Goal: Find specific page/section: Find specific page/section

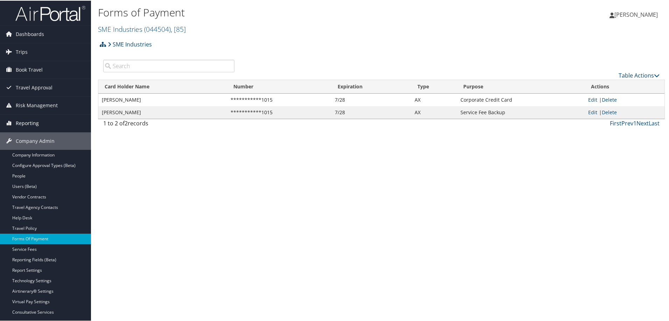
click at [36, 124] on span "Reporting" at bounding box center [27, 122] width 23 height 17
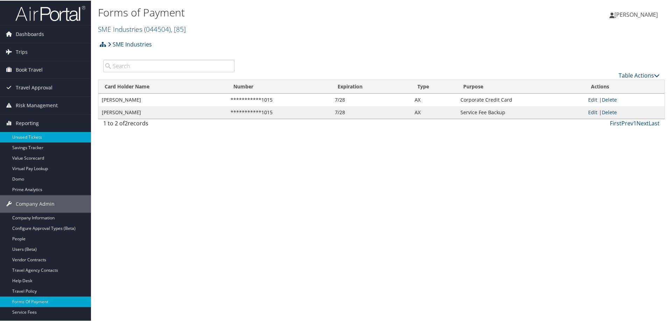
click at [34, 136] on link "Unused Tickets" at bounding box center [45, 137] width 91 height 10
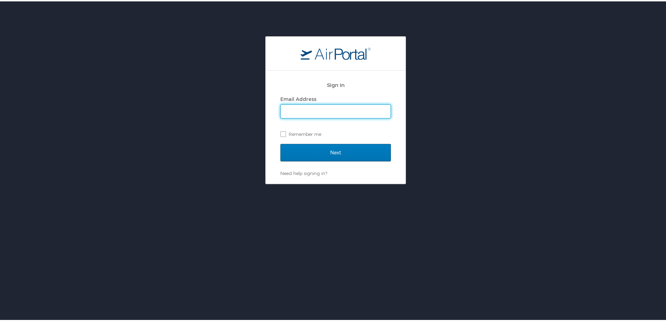
type input "trent.sawyer@cbtravel.com"
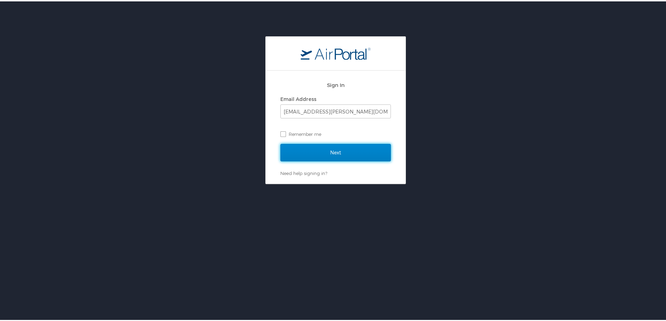
click at [333, 148] on input "Next" at bounding box center [336, 151] width 111 height 17
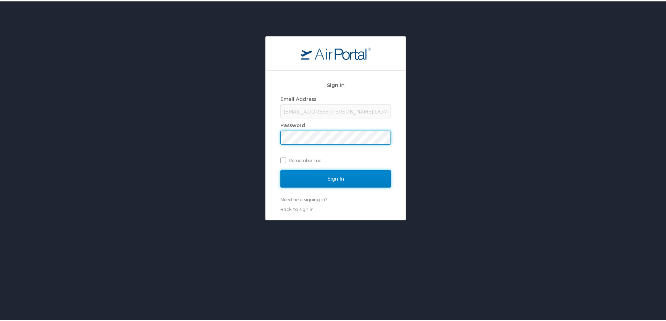
click at [346, 178] on input "Sign In" at bounding box center [336, 177] width 111 height 17
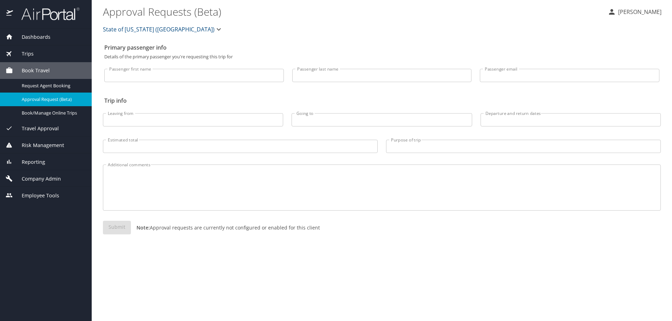
click at [41, 161] on span "Reporting" at bounding box center [29, 162] width 32 height 8
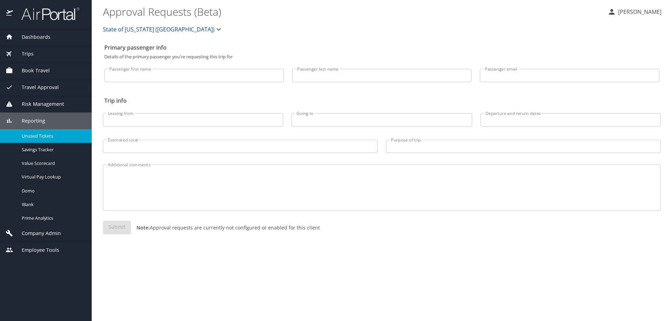
click at [44, 134] on span "Unused Tickets" at bounding box center [53, 136] width 62 height 7
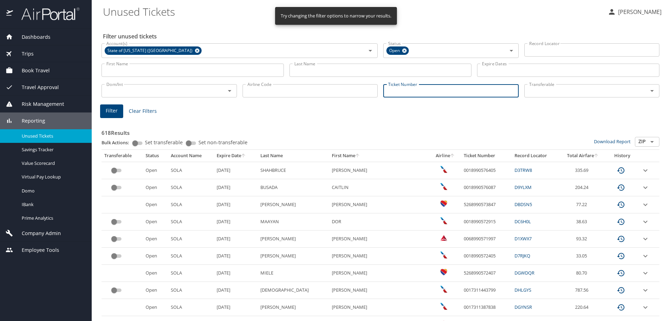
paste input "0277230233600"
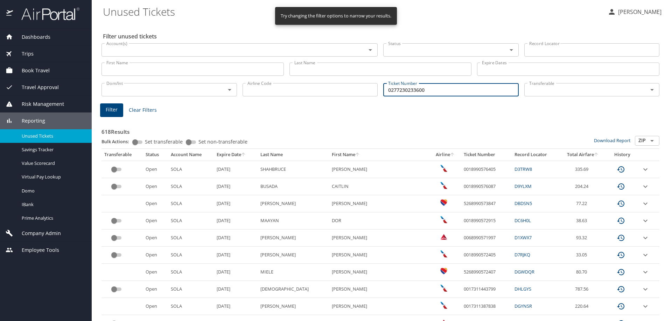
type input "0277230233600"
click at [104, 109] on button "Filter" at bounding box center [111, 111] width 23 height 14
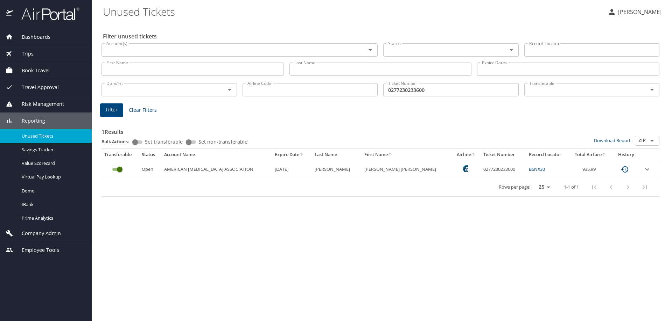
drag, startPoint x: 4, startPoint y: 283, endPoint x: 8, endPoint y: 281, distance: 4.9
click at [4, 283] on div "Dashboards AirPortal 360™ Manager AirPortal 360™ Agent My Travel Dashboard Trip…" at bounding box center [46, 175] width 92 height 293
click at [36, 35] on span "Dashboards" at bounding box center [31, 37] width 37 height 8
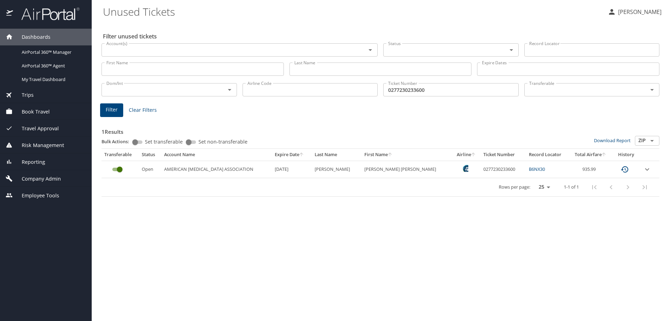
click at [35, 177] on span "Company Admin" at bounding box center [37, 179] width 48 height 8
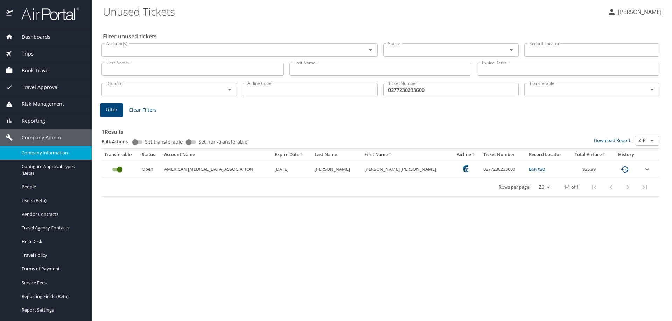
click at [39, 154] on span "Company Information" at bounding box center [53, 153] width 62 height 7
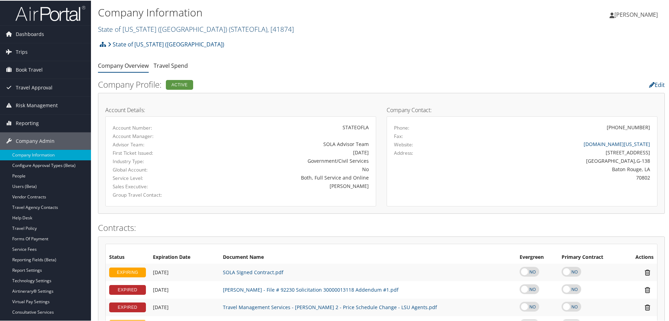
click at [161, 30] on link "State of Louisiana (SOLA) ( STATEOFLA ) , [ 41874 ]" at bounding box center [196, 28] width 196 height 9
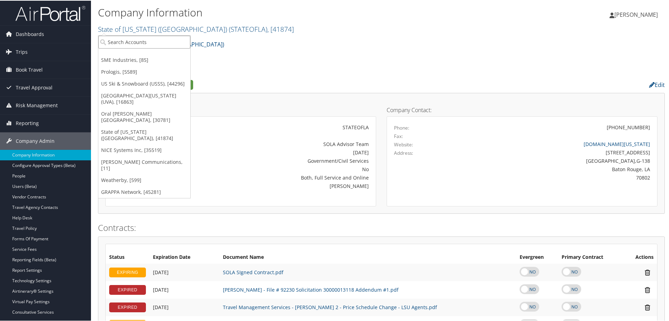
click at [153, 42] on input "search" at bounding box center [144, 41] width 92 height 13
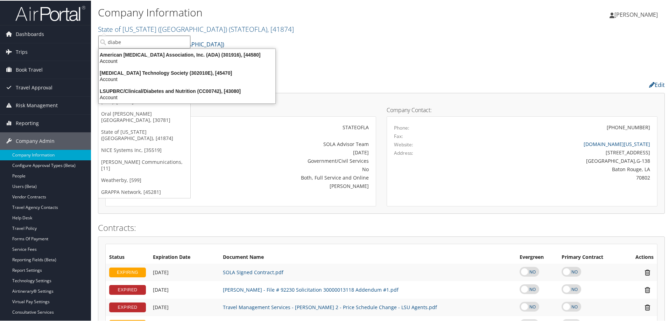
type input "diabet"
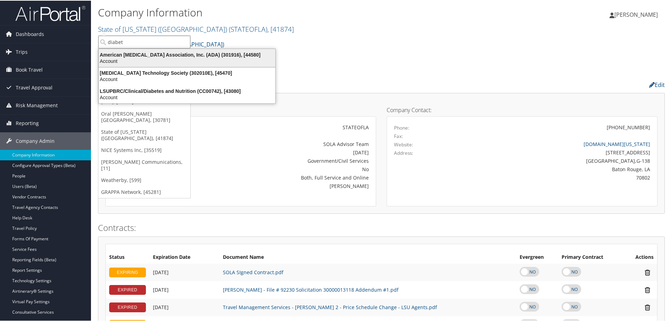
click at [184, 58] on div "Account" at bounding box center [186, 60] width 185 height 6
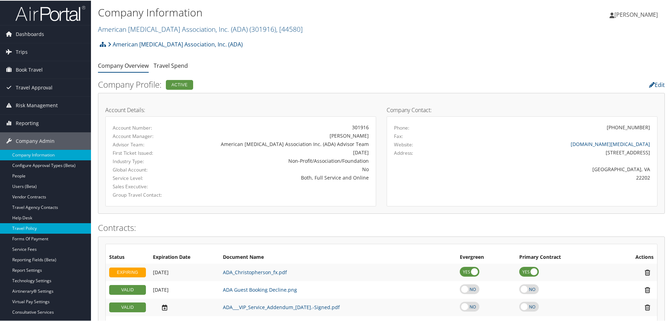
click at [33, 228] on link "Travel Policy" at bounding box center [45, 228] width 91 height 10
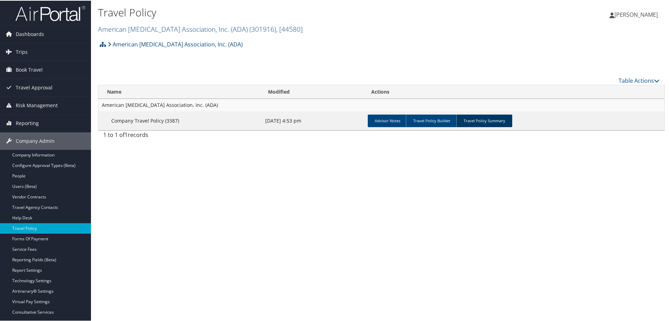
click at [485, 120] on link "Travel Policy Summary" at bounding box center [484, 120] width 56 height 13
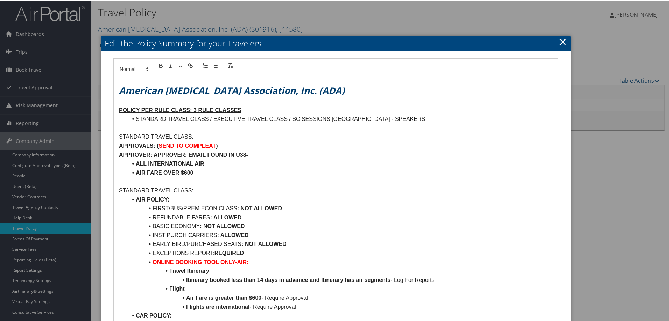
click at [559, 41] on link "×" at bounding box center [563, 41] width 8 height 14
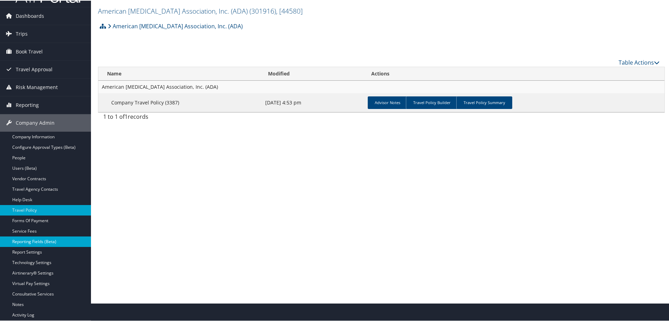
scroll to position [35, 0]
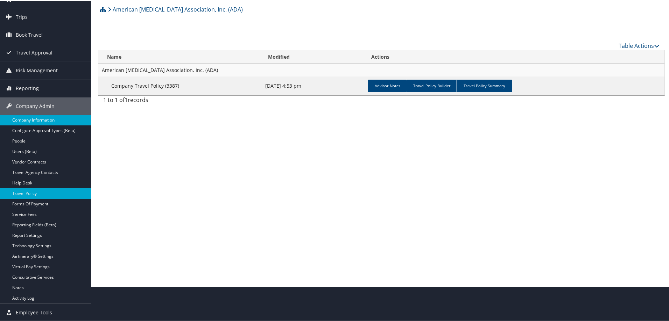
click at [56, 118] on link "Company Information" at bounding box center [45, 119] width 91 height 10
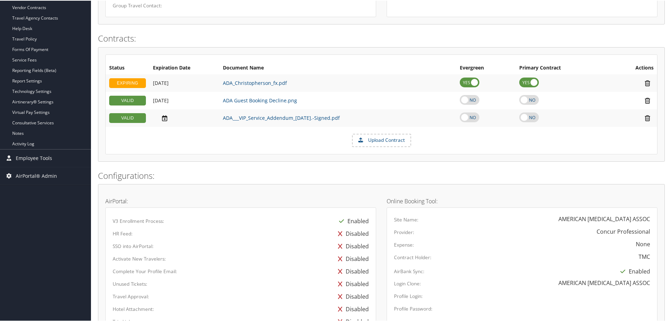
scroll to position [187, 0]
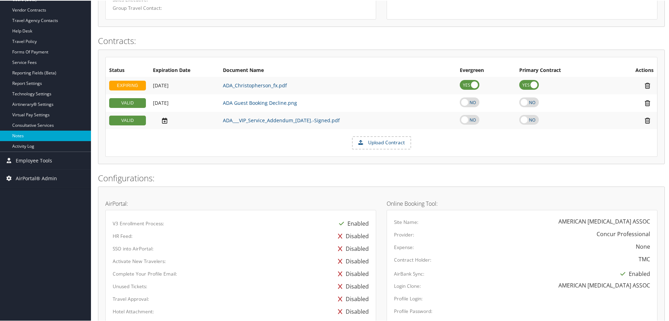
click at [29, 137] on link "Notes" at bounding box center [45, 135] width 91 height 10
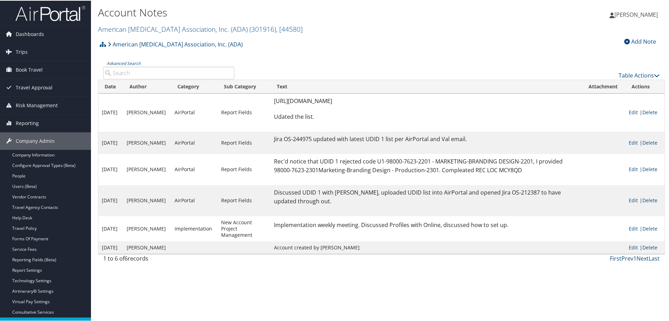
drag, startPoint x: 439, startPoint y: 280, endPoint x: 387, endPoint y: 160, distance: 130.3
click at [434, 262] on div "Account Notes American [MEDICAL_DATA] Association, Inc. (ADA) ( 301916 ) , [ 44…" at bounding box center [381, 160] width 581 height 321
